Goal: Information Seeking & Learning: Learn about a topic

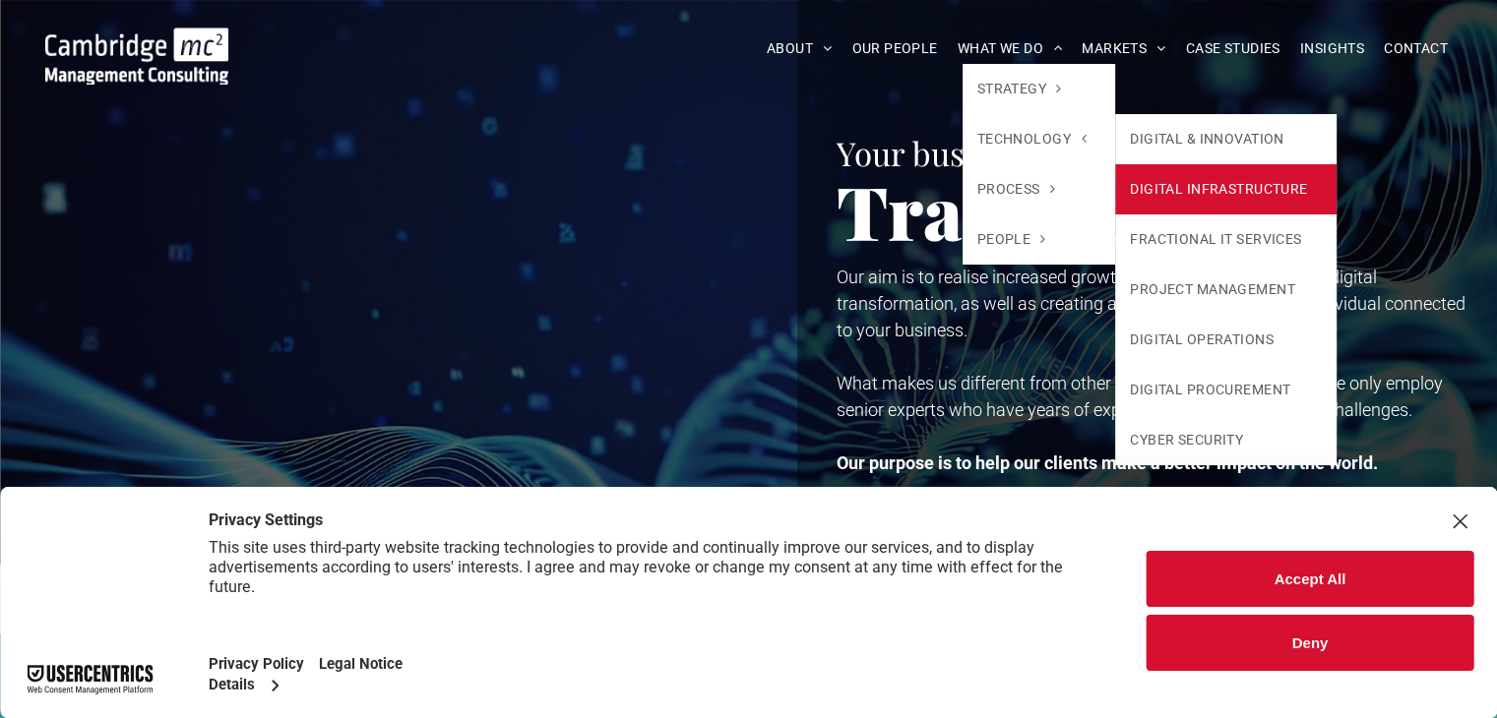
click at [1251, 196] on link "DIGITAL INFRASTRUCTURE" at bounding box center [1225, 189] width 221 height 50
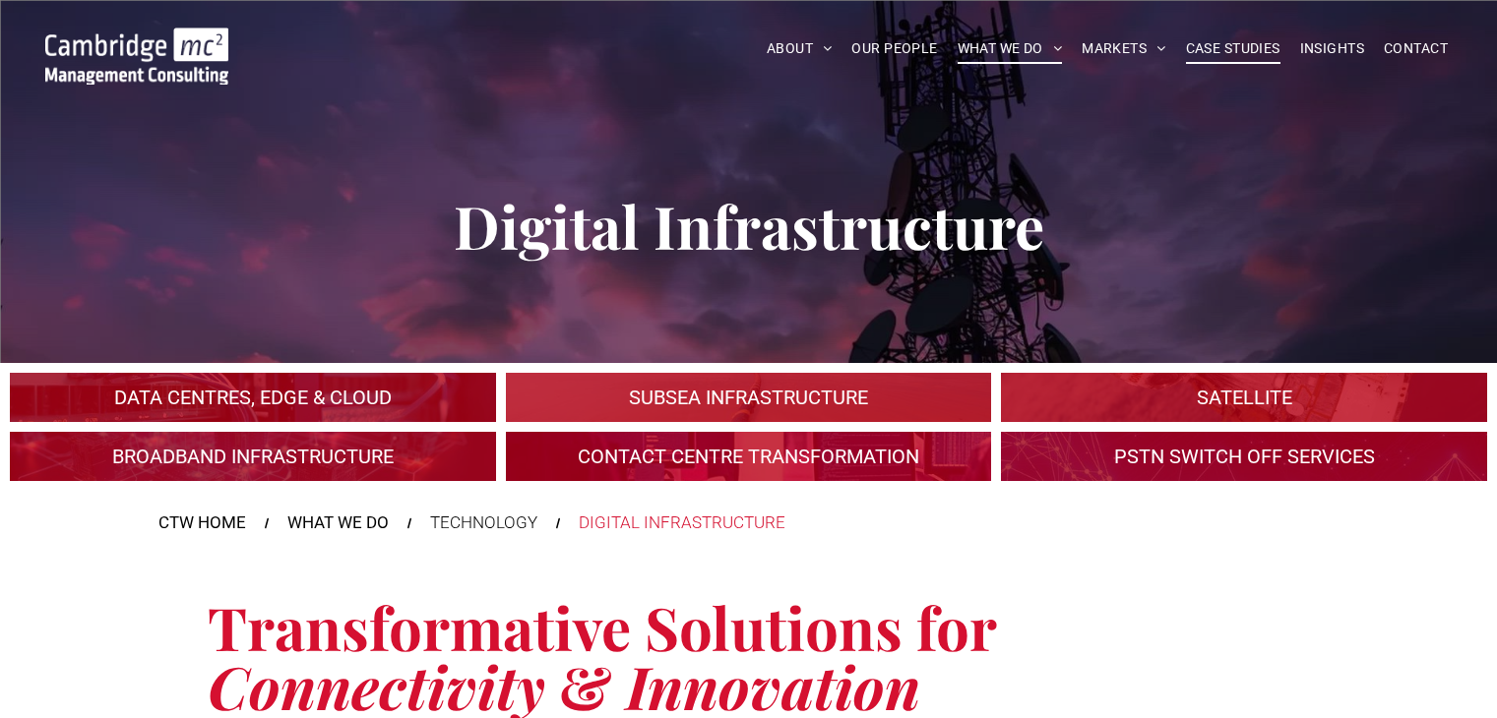
click at [1260, 48] on span "CASE STUDIES" at bounding box center [1233, 48] width 94 height 31
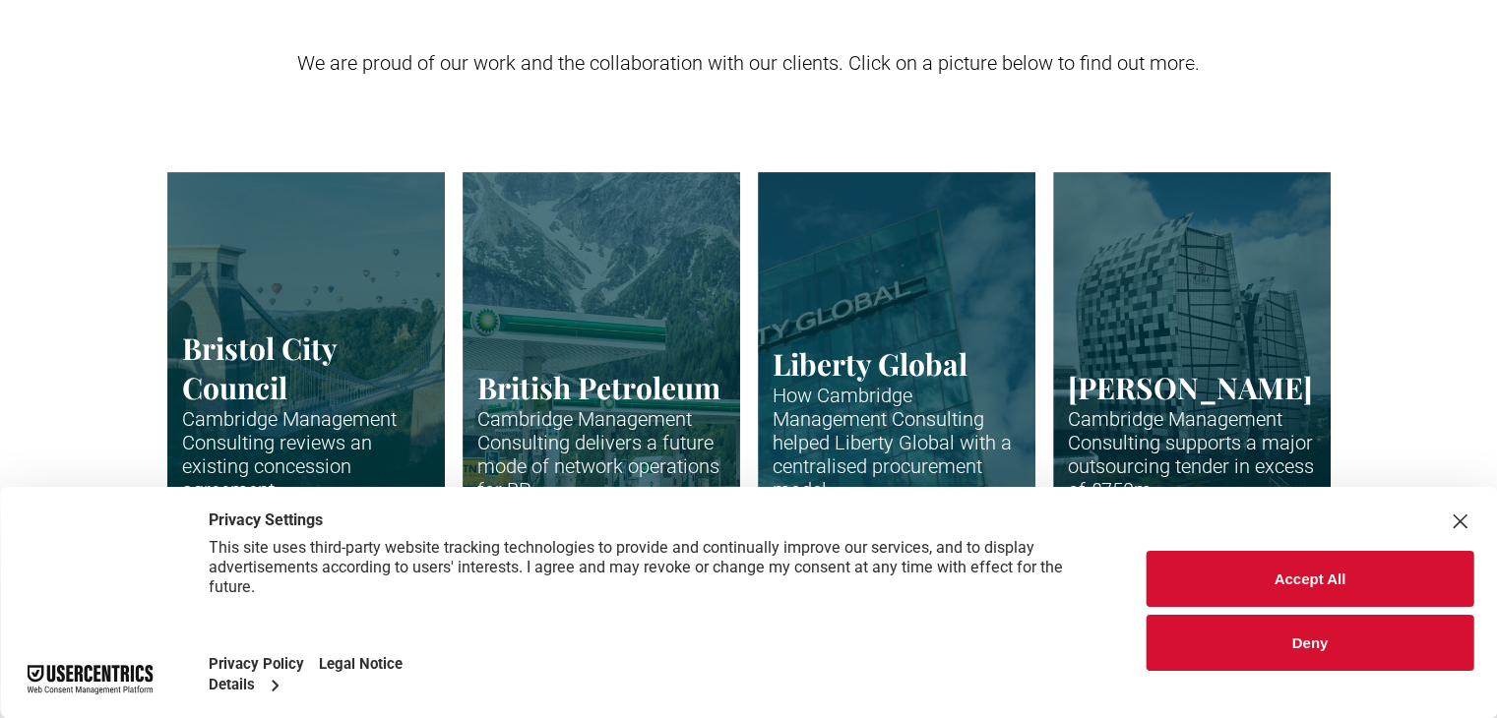
scroll to position [492, 0]
click at [1451, 510] on div "Close Layer" at bounding box center [1460, 522] width 28 height 28
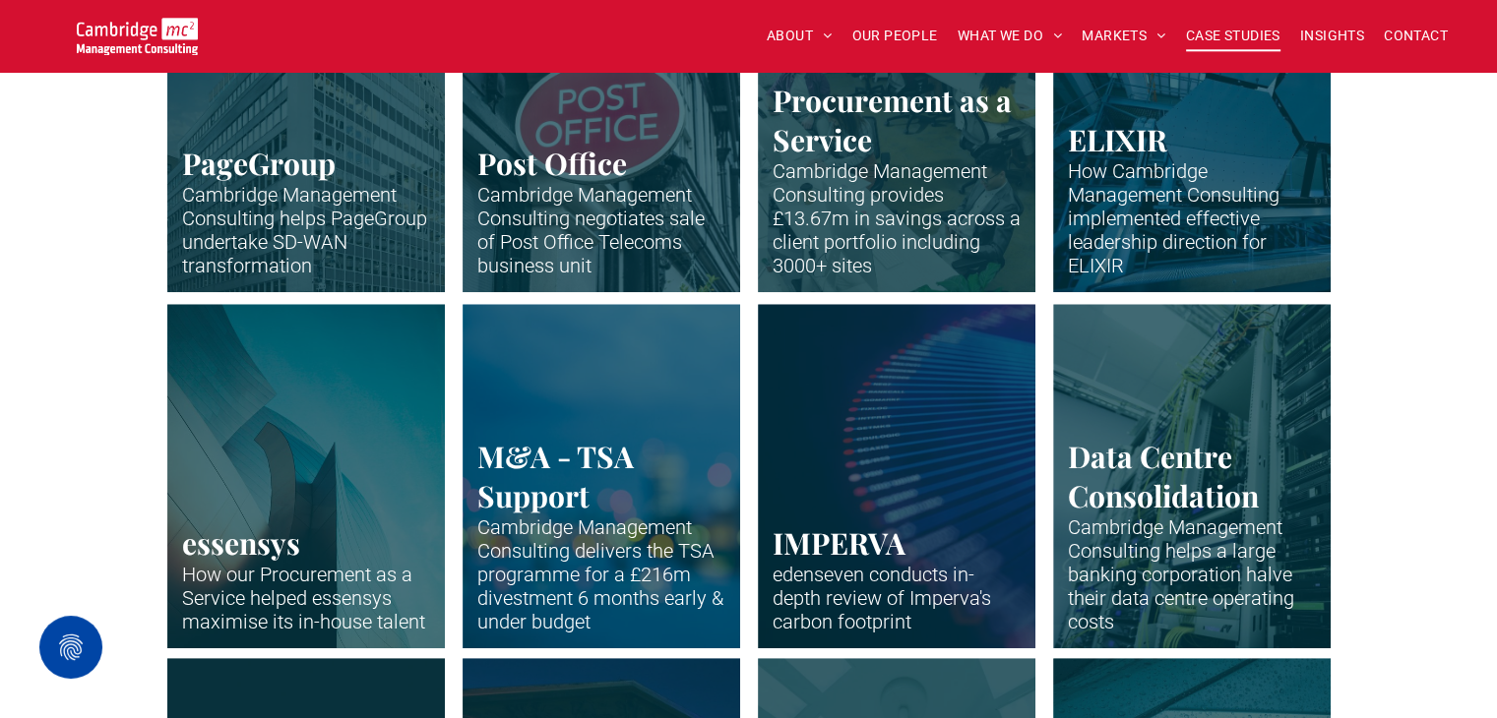
scroll to position [1378, 0]
